Goal: Task Accomplishment & Management: Complete application form

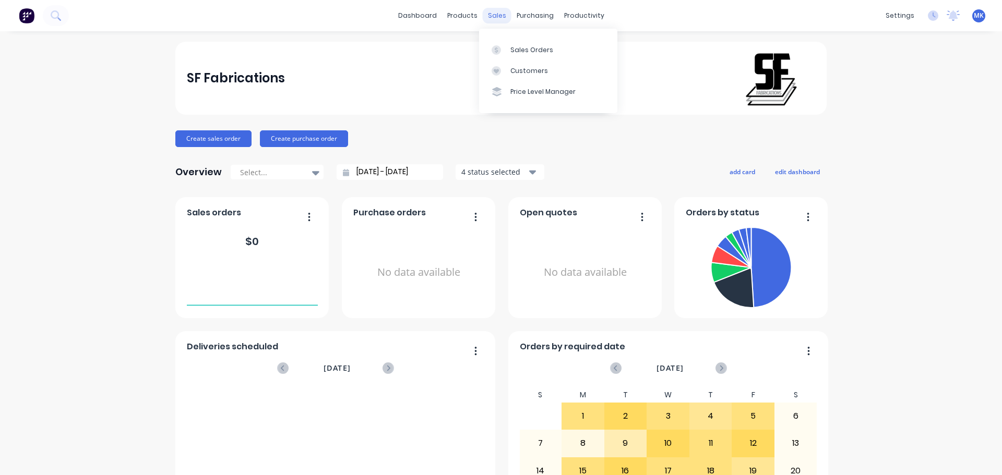
click at [496, 13] on div "sales" at bounding box center [497, 16] width 29 height 16
click at [509, 39] on div "Sales Orders Customers Price Level Manager" at bounding box center [548, 71] width 138 height 84
click at [509, 40] on link "Sales Orders" at bounding box center [548, 49] width 138 height 21
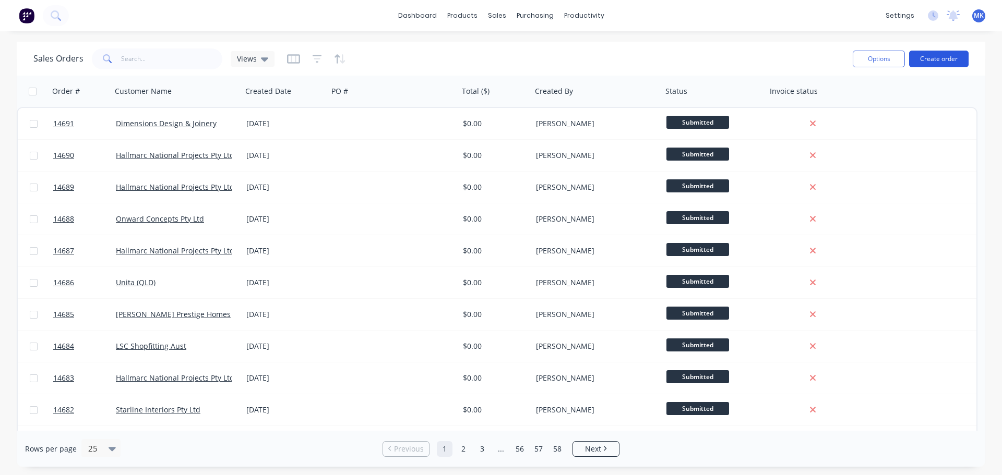
click at [951, 51] on button "Create order" at bounding box center [938, 59] width 59 height 17
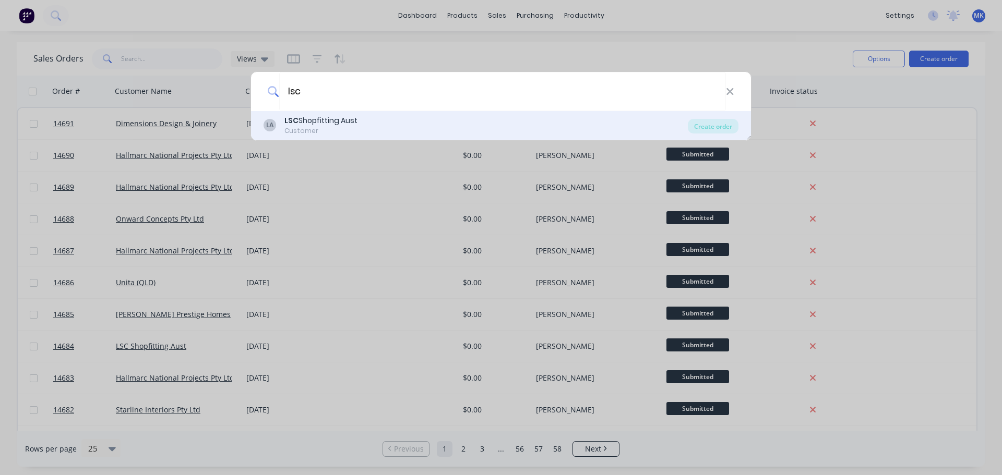
type input "lsc"
click at [395, 114] on div "LA LSC Shopfitting Aust Customer Create order" at bounding box center [501, 125] width 500 height 29
click at [524, 122] on div "LA LSC Shopfitting Aust Customer" at bounding box center [475, 125] width 424 height 20
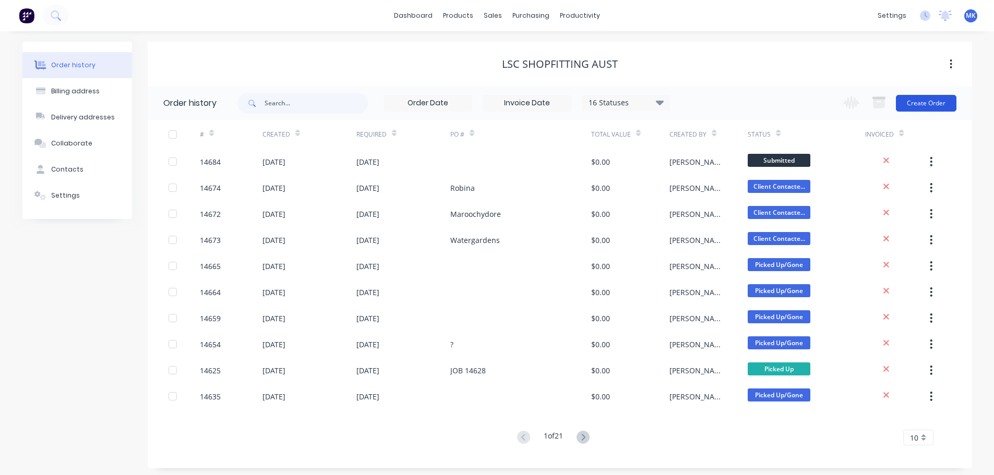
click at [930, 103] on button "Create Order" at bounding box center [926, 103] width 61 height 17
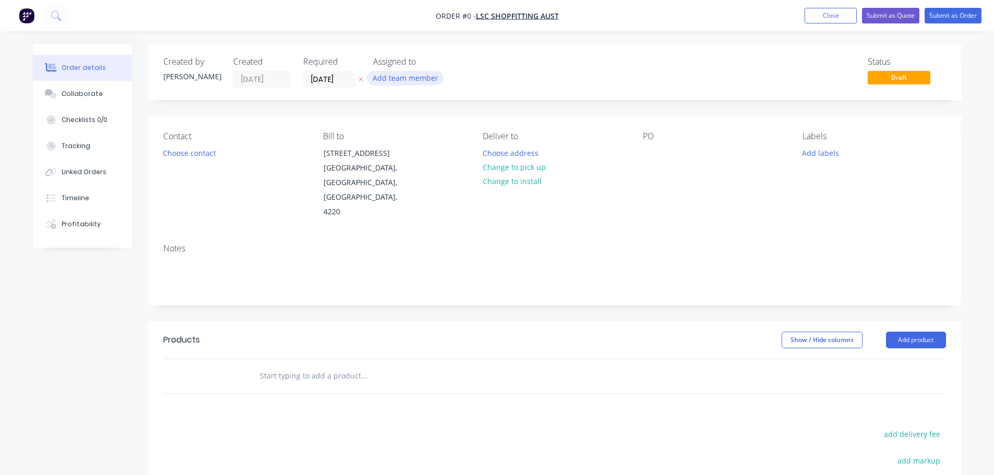
click at [383, 78] on button "Add team member" at bounding box center [405, 78] width 77 height 14
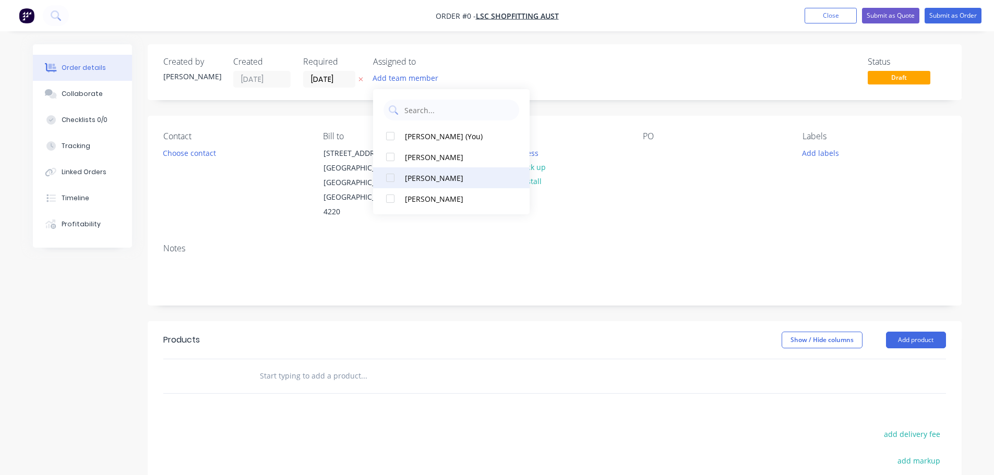
click at [425, 176] on div "[PERSON_NAME]" at bounding box center [457, 178] width 104 height 11
click at [191, 147] on div "Order details Collaborate Checklists 0/0 Tracking Linked Orders Timeline Profit…" at bounding box center [496, 352] width 949 height 616
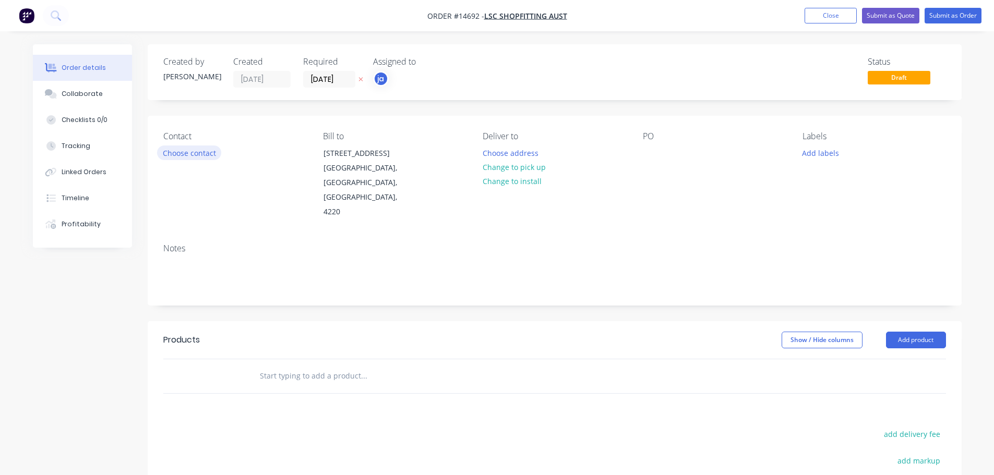
click at [190, 148] on button "Choose contact" at bounding box center [189, 153] width 64 height 14
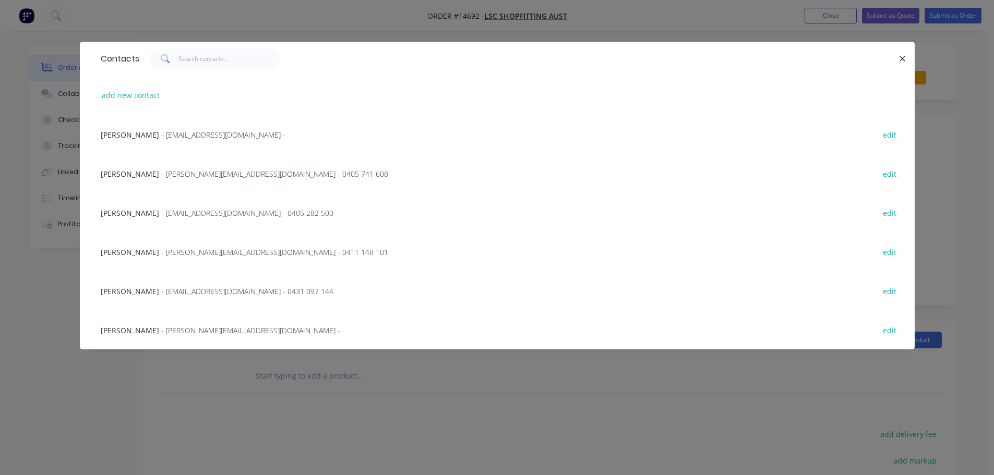
drag, startPoint x: 167, startPoint y: 176, endPoint x: 323, endPoint y: 171, distance: 156.6
click at [167, 176] on span "- [PERSON_NAME][EMAIL_ADDRESS][DOMAIN_NAME] - 0405 741 608" at bounding box center [274, 174] width 227 height 10
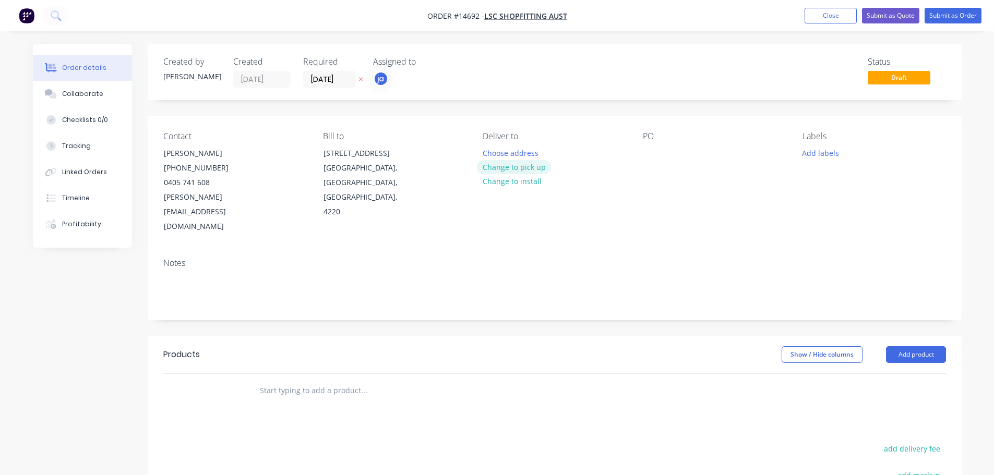
click at [523, 165] on button "Change to pick up" at bounding box center [514, 167] width 74 height 14
click at [821, 148] on button "Add labels" at bounding box center [821, 153] width 48 height 14
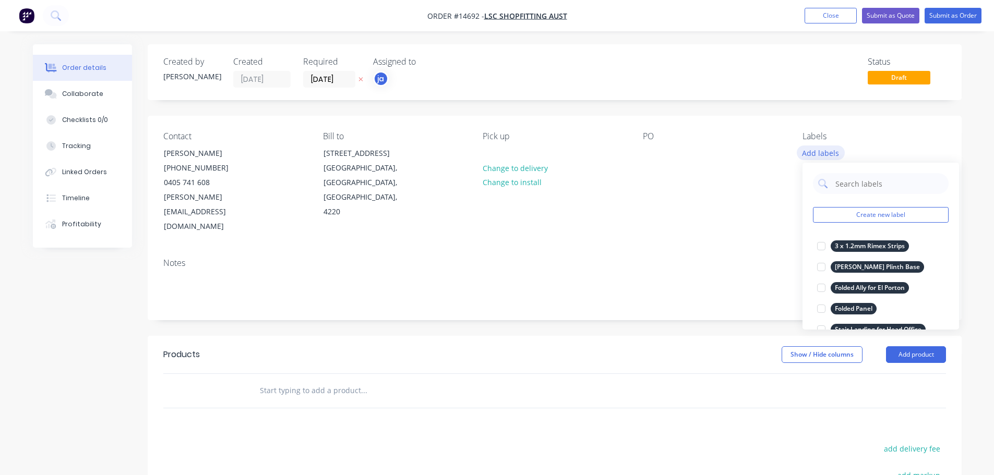
click at [884, 217] on button "Create new label" at bounding box center [881, 215] width 136 height 16
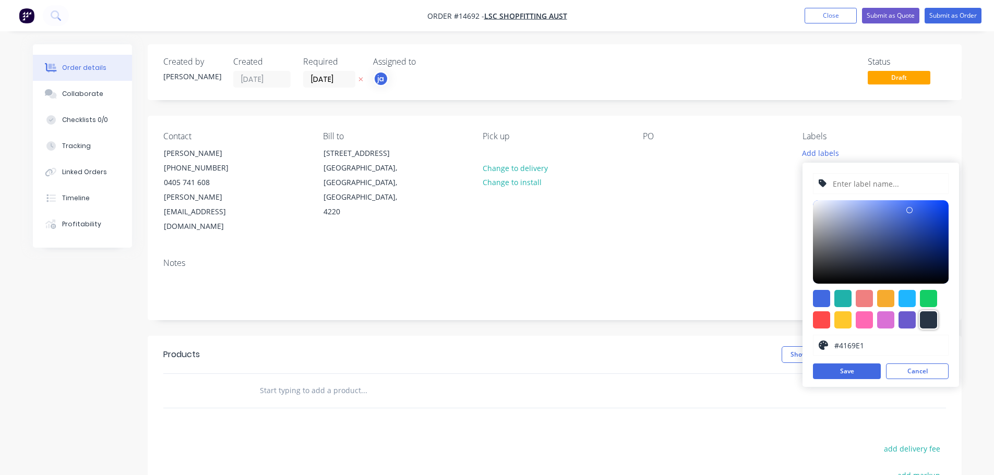
click at [925, 314] on div at bounding box center [928, 319] width 17 height 17
type input "#273444"
click at [847, 186] on input "text" at bounding box center [886, 184] width 111 height 20
paste input "Folded Ally - Skin Kandy"
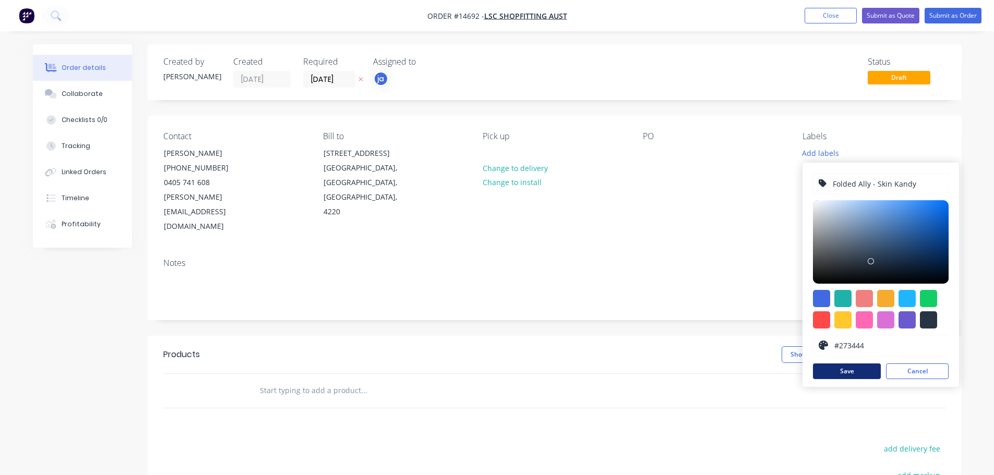
type input "Folded Ally - Skin Kandy"
click at [839, 372] on button "Save" at bounding box center [847, 372] width 68 height 16
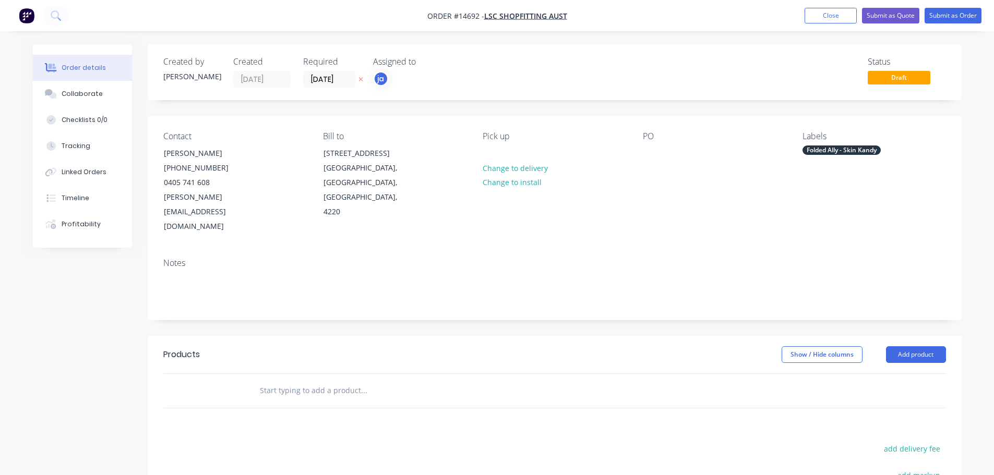
drag, startPoint x: 426, startPoint y: 345, endPoint x: 352, endPoint y: 364, distance: 76.0
click at [420, 374] on div at bounding box center [435, 391] width 376 height 34
click at [348, 380] on input "text" at bounding box center [363, 390] width 209 height 21
paste input "Folded Ally - Skin Kandy"
type input "Folded Ally - Skin Kandy"
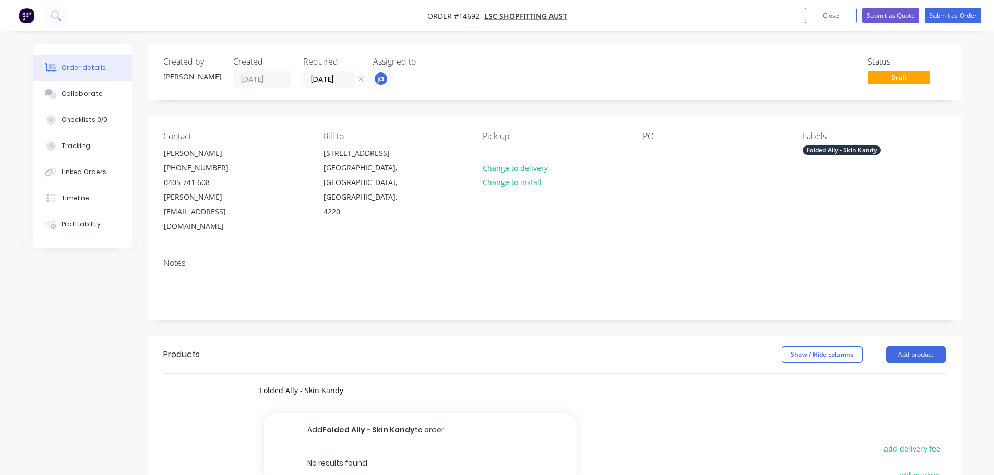
click at [353, 414] on button "Add Folded Ally - Skin Kandy to order" at bounding box center [419, 430] width 313 height 33
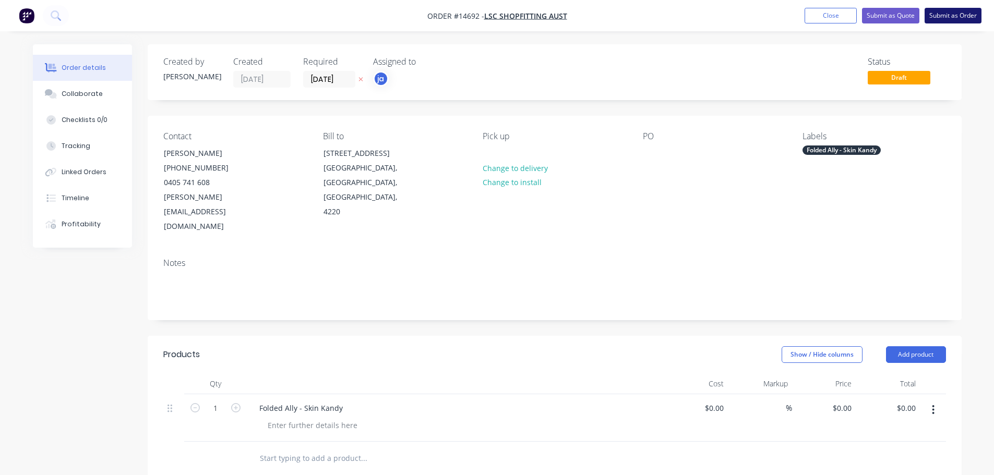
drag, startPoint x: 956, startPoint y: 7, endPoint x: 945, endPoint y: 15, distance: 13.2
click at [956, 8] on nav "Order #14692 - LSC Shopfitting Aust Add product Close Submit as Quote Submit as…" at bounding box center [497, 15] width 994 height 31
click at [949, 11] on button "Submit as Order" at bounding box center [952, 16] width 57 height 16
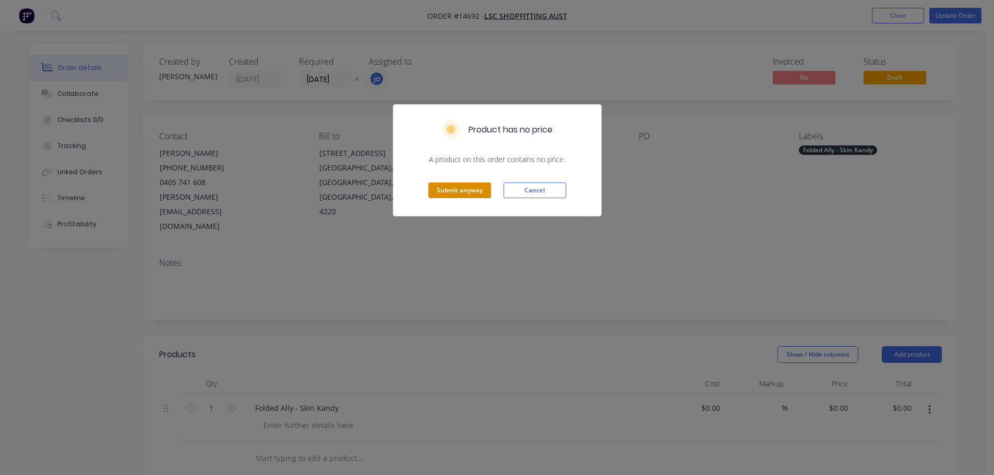
click at [458, 174] on div "Submit anyway Cancel" at bounding box center [497, 190] width 208 height 51
click at [454, 185] on button "Submit anyway" at bounding box center [459, 191] width 63 height 16
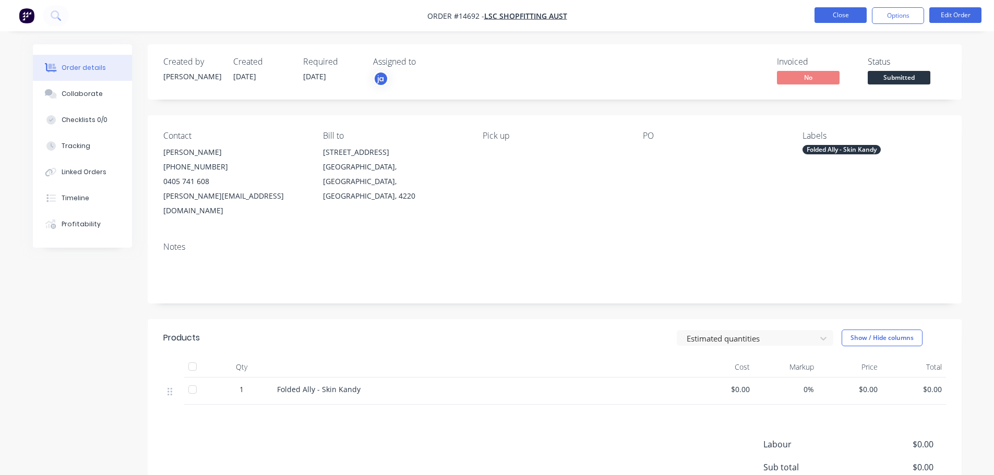
click at [823, 13] on button "Close" at bounding box center [840, 15] width 52 height 16
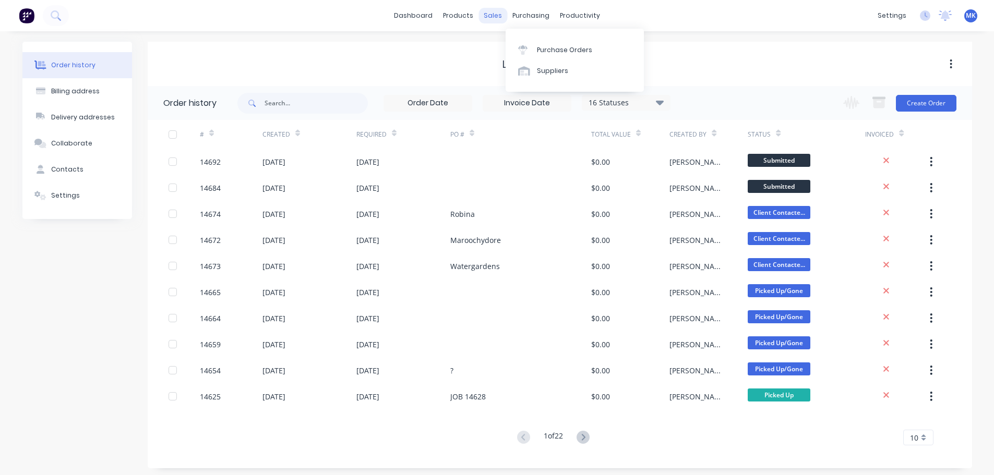
click at [496, 16] on div "sales" at bounding box center [492, 16] width 29 height 16
click at [512, 54] on div "Sales Orders" at bounding box center [531, 49] width 43 height 9
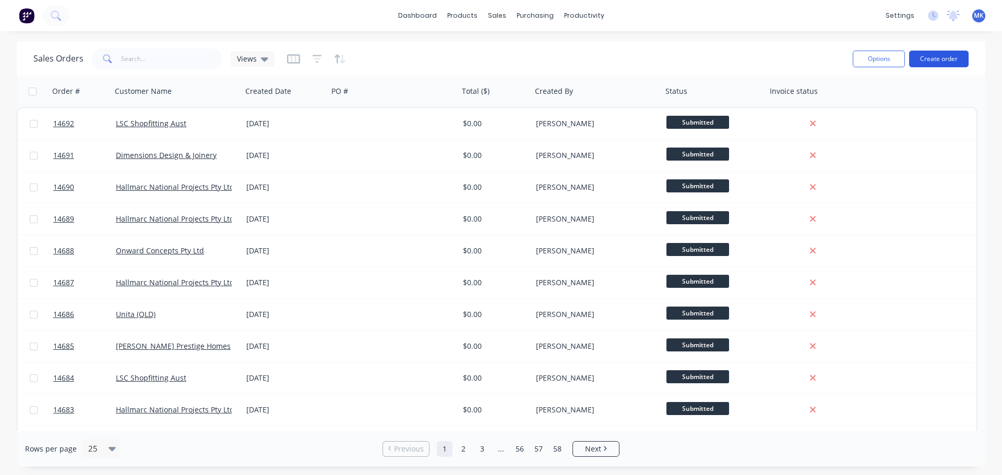
click at [914, 62] on button "Create order" at bounding box center [938, 59] width 59 height 17
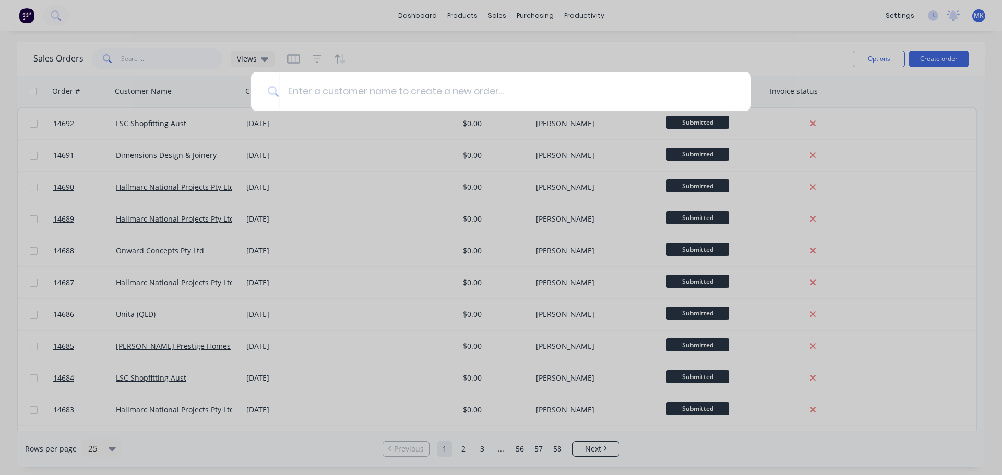
type input "b"
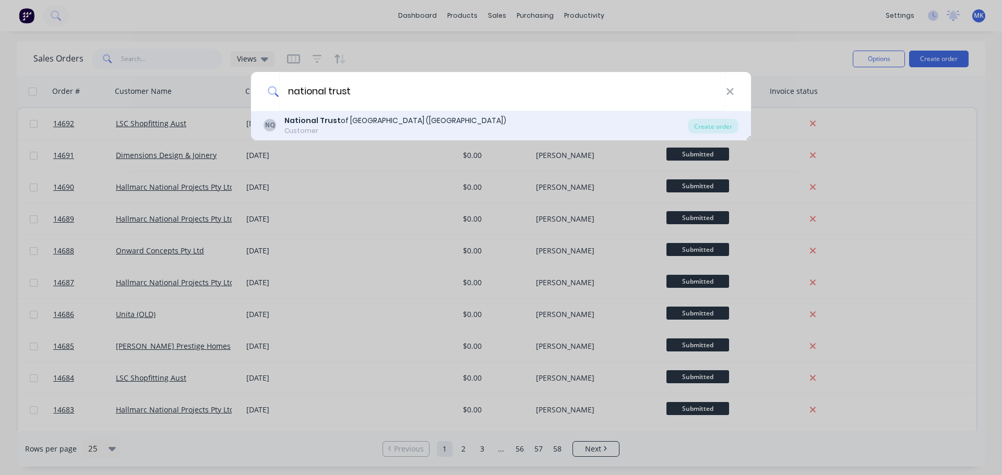
type input "national trust"
click at [331, 134] on div "Customer" at bounding box center [395, 130] width 222 height 9
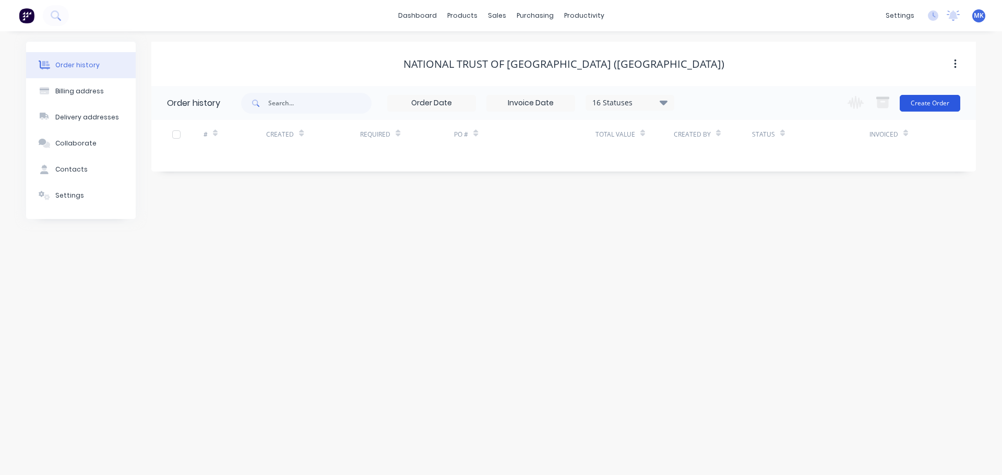
click at [944, 103] on button "Create Order" at bounding box center [929, 103] width 61 height 17
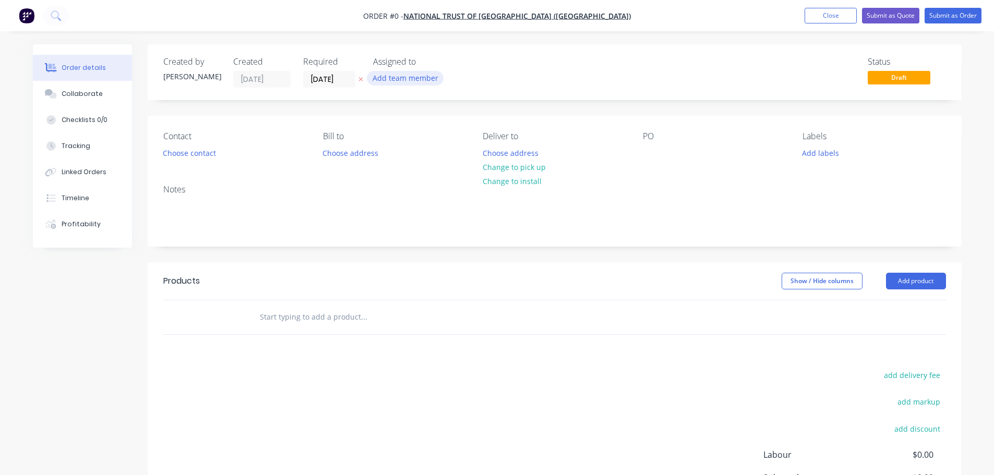
click at [413, 77] on button "Add team member" at bounding box center [405, 78] width 77 height 14
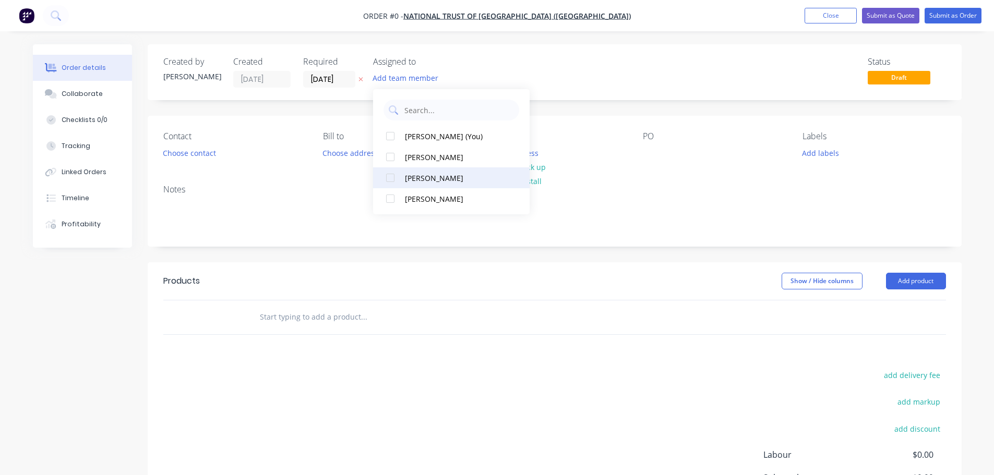
click at [441, 179] on div "[PERSON_NAME]" at bounding box center [457, 178] width 104 height 11
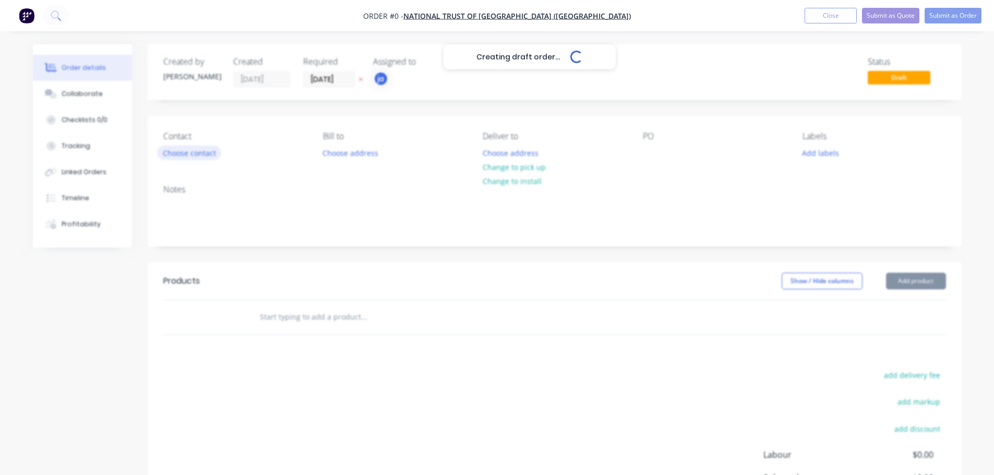
click at [179, 156] on div "Creating draft order... Loading... Order details Collaborate Checklists 0/0 Tra…" at bounding box center [496, 322] width 949 height 557
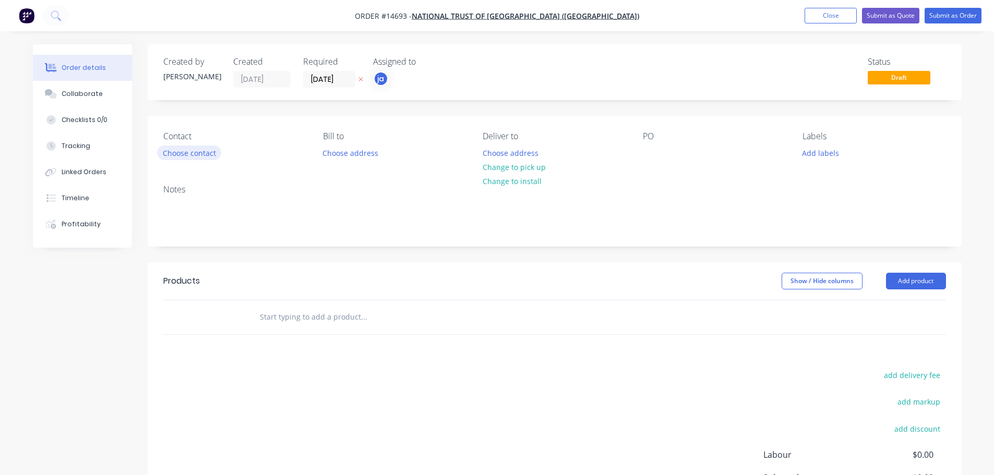
click at [179, 156] on button "Choose contact" at bounding box center [189, 153] width 64 height 14
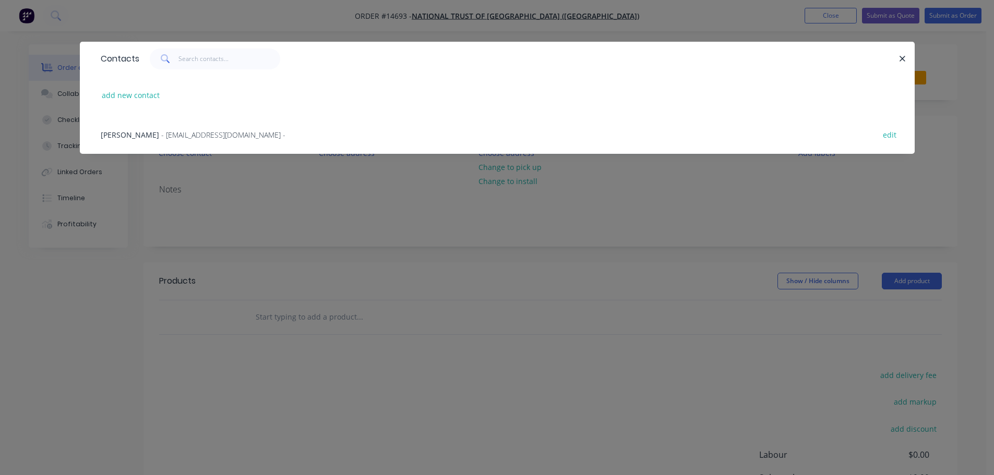
click at [155, 137] on div "[PERSON_NAME] - [EMAIL_ADDRESS][DOMAIN_NAME] -" at bounding box center [193, 134] width 185 height 11
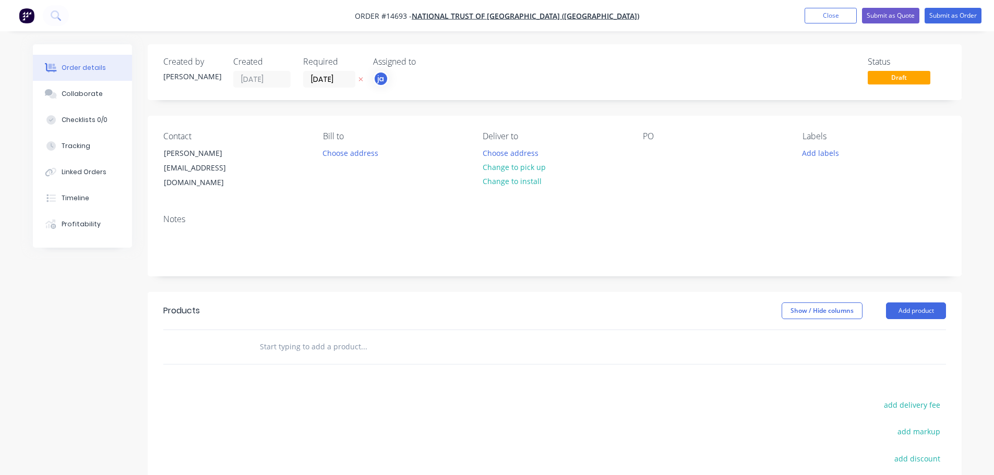
drag, startPoint x: 511, startPoint y: 166, endPoint x: 571, endPoint y: 173, distance: 60.4
click at [512, 166] on button "Change to pick up" at bounding box center [514, 167] width 74 height 14
click at [829, 146] on button "Add labels" at bounding box center [821, 153] width 48 height 14
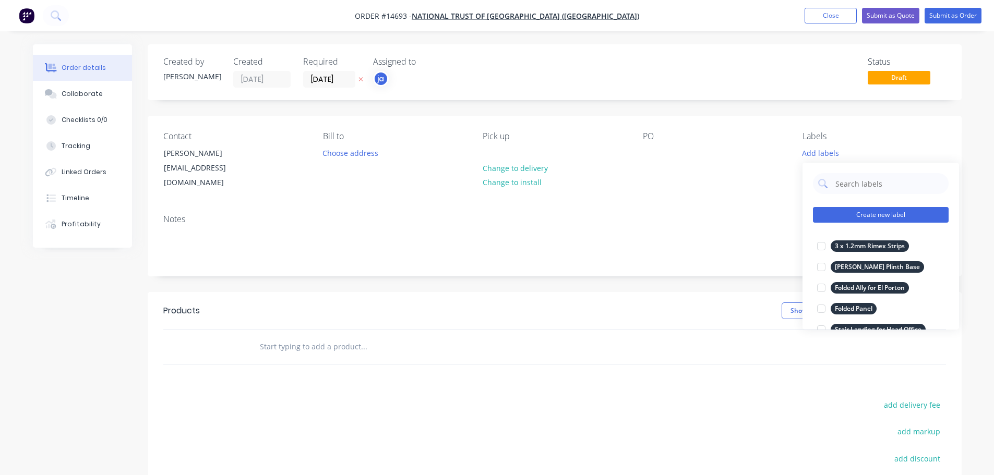
click at [883, 216] on button "Create new label" at bounding box center [881, 215] width 136 height 16
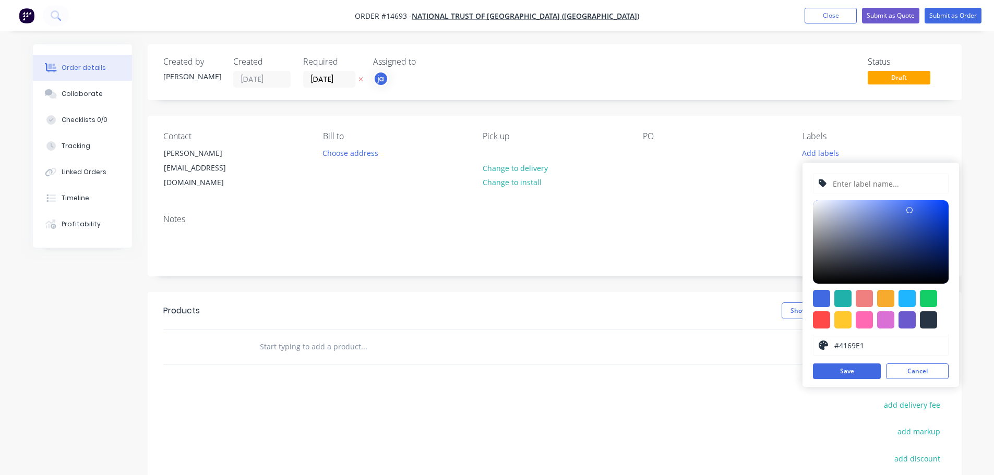
click at [931, 331] on div "#4169E1 hex #4169E1 Save Cancel" at bounding box center [880, 275] width 156 height 224
click at [928, 327] on div at bounding box center [928, 319] width 17 height 17
type input "#273444"
click at [878, 198] on div "#273444 hex #273444 Save Cancel" at bounding box center [880, 275] width 156 height 224
click at [875, 192] on input "text" at bounding box center [886, 184] width 111 height 20
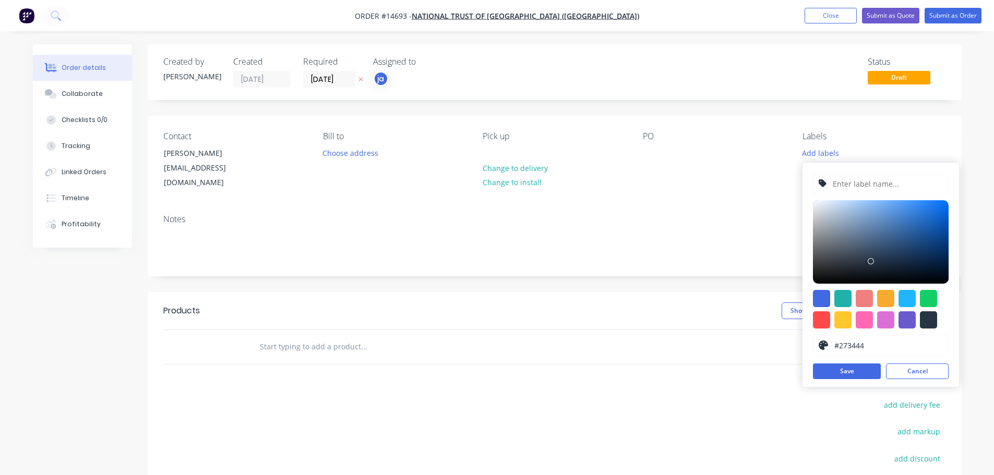
paste input "Bird Feeders - 21 x Square + 15 x Round"
type input "Bird Feeders - 21 x Square + 15 x Round"
click at [842, 369] on button "Save" at bounding box center [847, 372] width 68 height 16
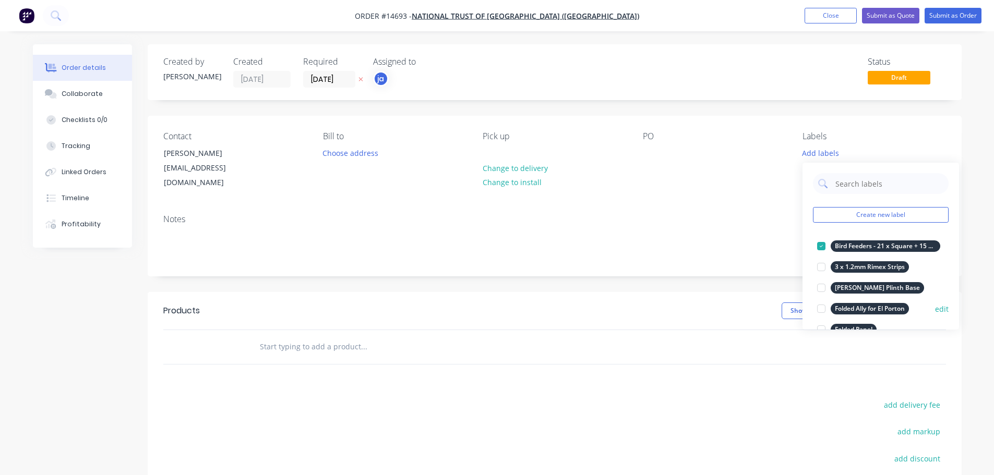
scroll to position [104, 0]
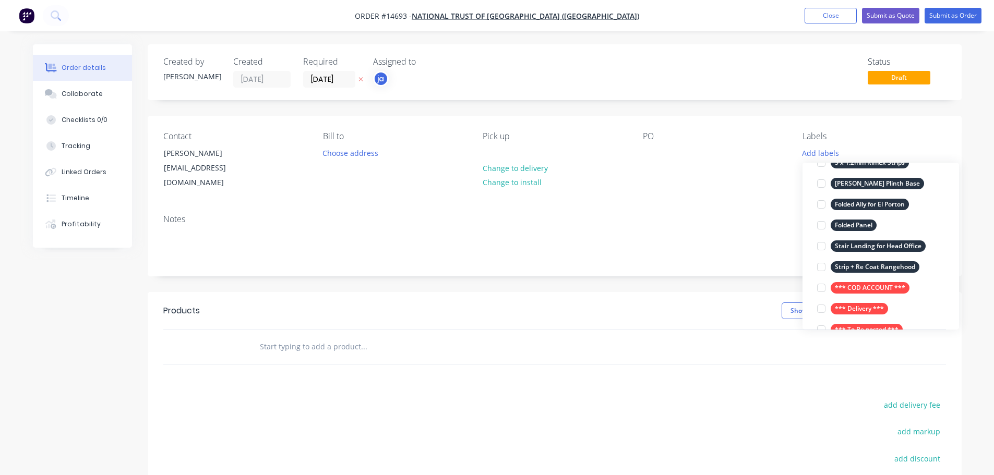
click at [872, 282] on div "*** COD ACCOUNT ***" at bounding box center [869, 287] width 79 height 11
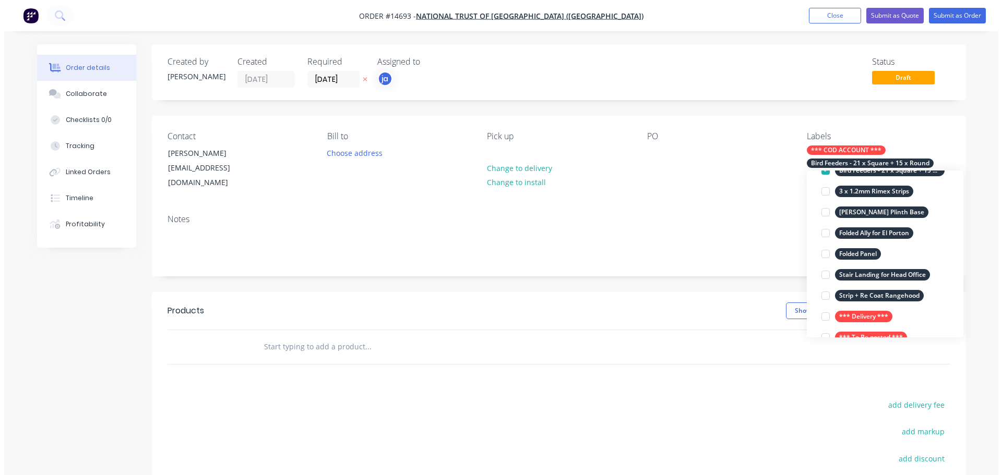
scroll to position [0, 0]
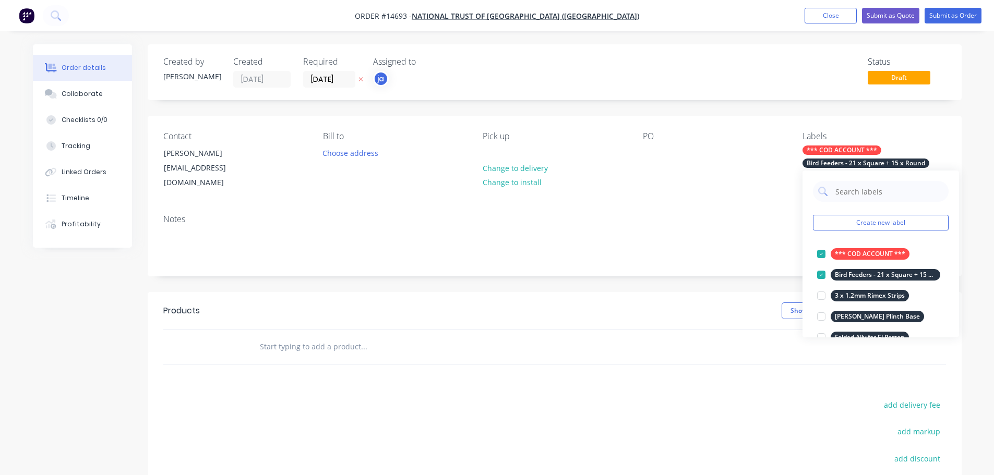
click at [390, 349] on div at bounding box center [435, 347] width 376 height 34
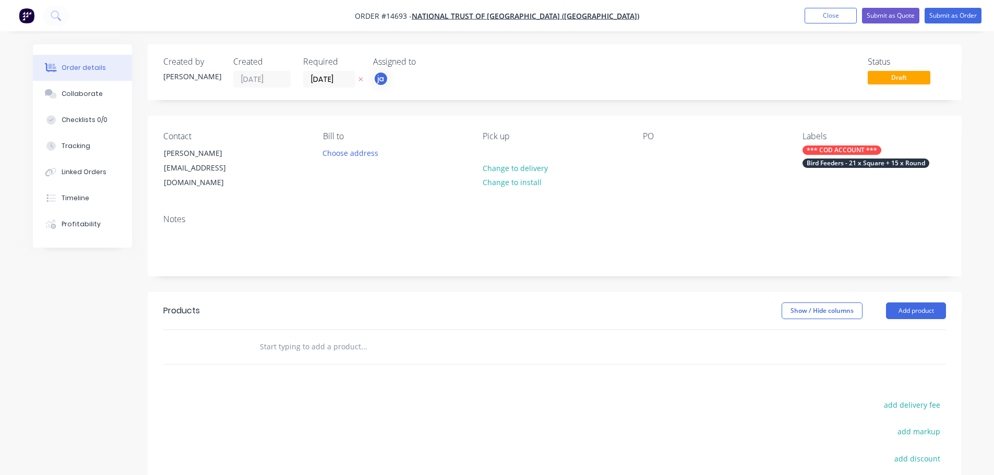
click at [380, 340] on input "text" at bounding box center [363, 346] width 209 height 21
paste input "Bird Feeders - 21 x Square + 15 x Round"
type input "Bird Feeders - 21 x Square + 15 x Round"
click at [374, 376] on button "Add Bird Feeders - 21 x Square + 15 x Round to order" at bounding box center [419, 386] width 313 height 33
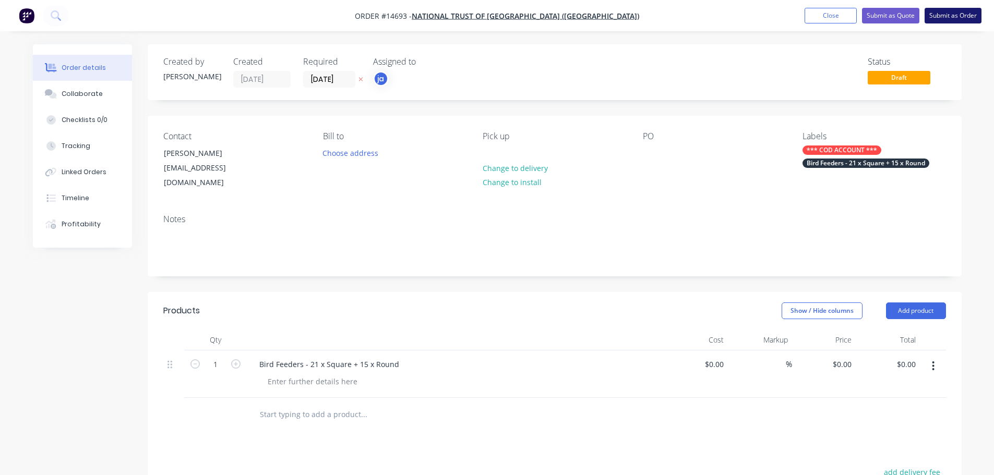
click at [966, 21] on button "Submit as Order" at bounding box center [952, 16] width 57 height 16
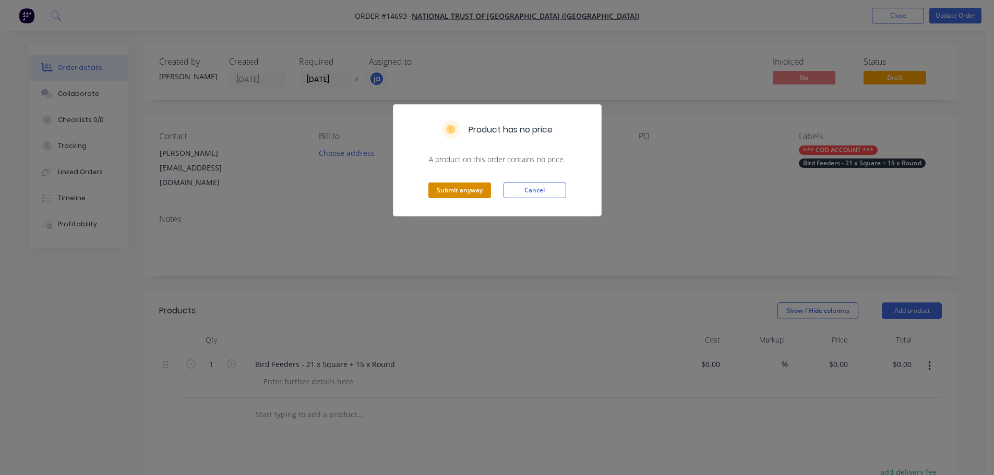
click at [465, 197] on button "Submit anyway" at bounding box center [459, 191] width 63 height 16
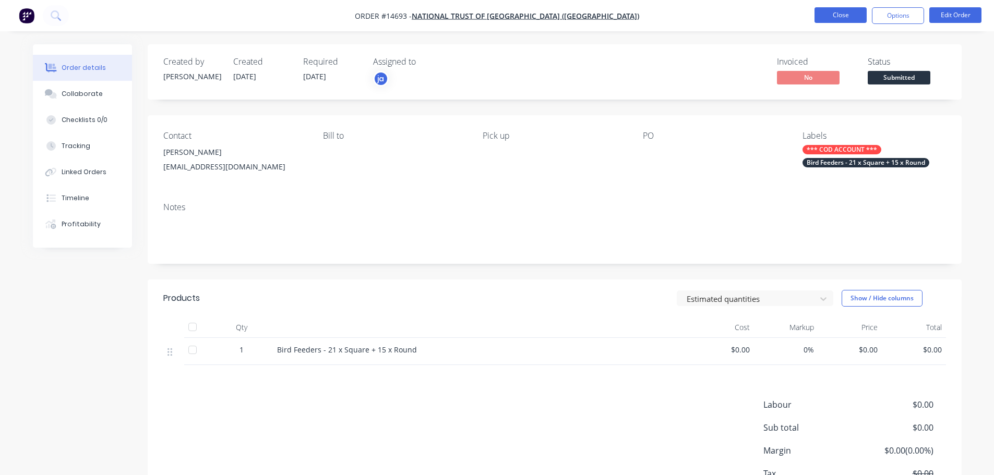
click at [835, 9] on button "Close" at bounding box center [840, 15] width 52 height 16
